Goal: Navigation & Orientation: Find specific page/section

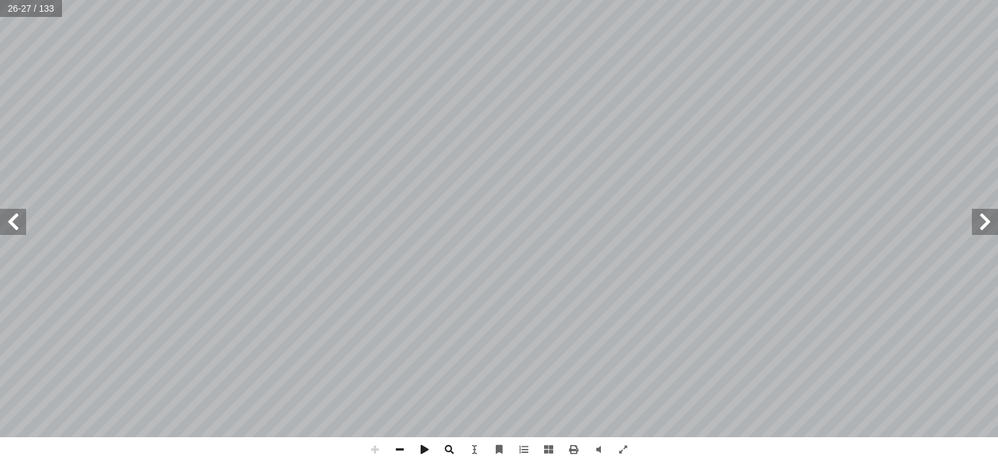
click at [997, 232] on span at bounding box center [984, 222] width 26 height 26
click at [16, 228] on span at bounding box center [13, 222] width 26 height 26
click at [10, 228] on span at bounding box center [13, 222] width 26 height 26
click at [15, 230] on span at bounding box center [13, 222] width 26 height 26
click at [14, 221] on span at bounding box center [13, 222] width 26 height 26
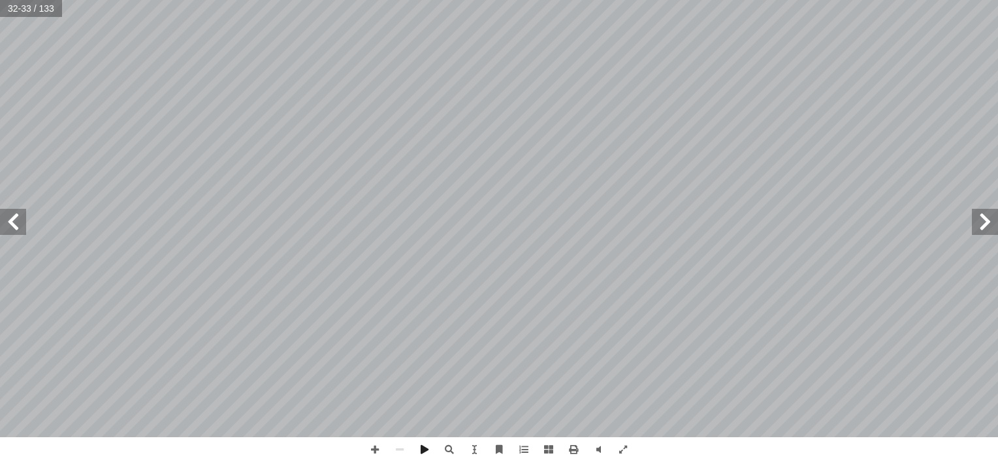
click at [13, 221] on span at bounding box center [13, 222] width 26 height 26
